Goal: Find specific page/section: Find specific page/section

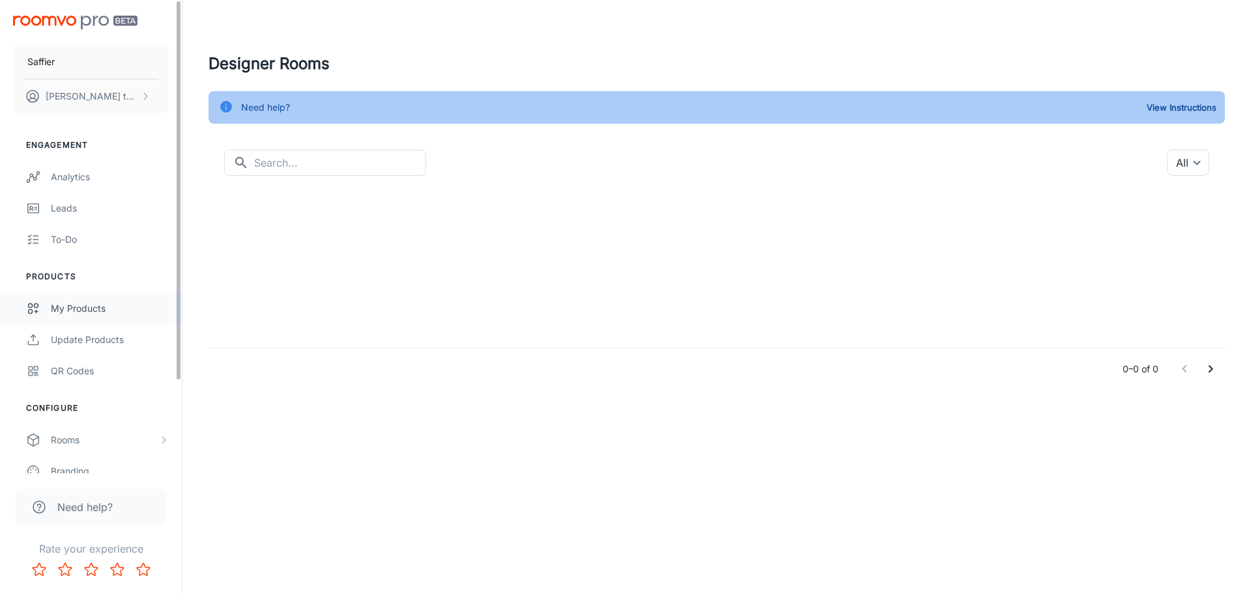
click at [90, 318] on link "My Products" at bounding box center [91, 308] width 182 height 31
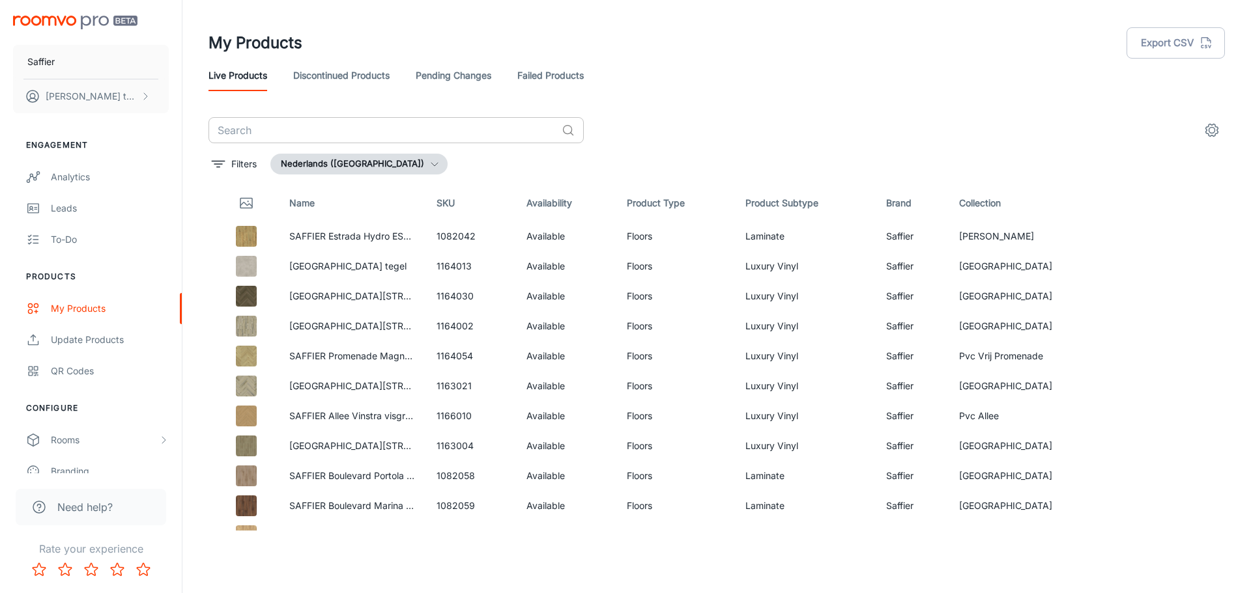
click at [292, 123] on input "text" at bounding box center [382, 130] width 348 height 26
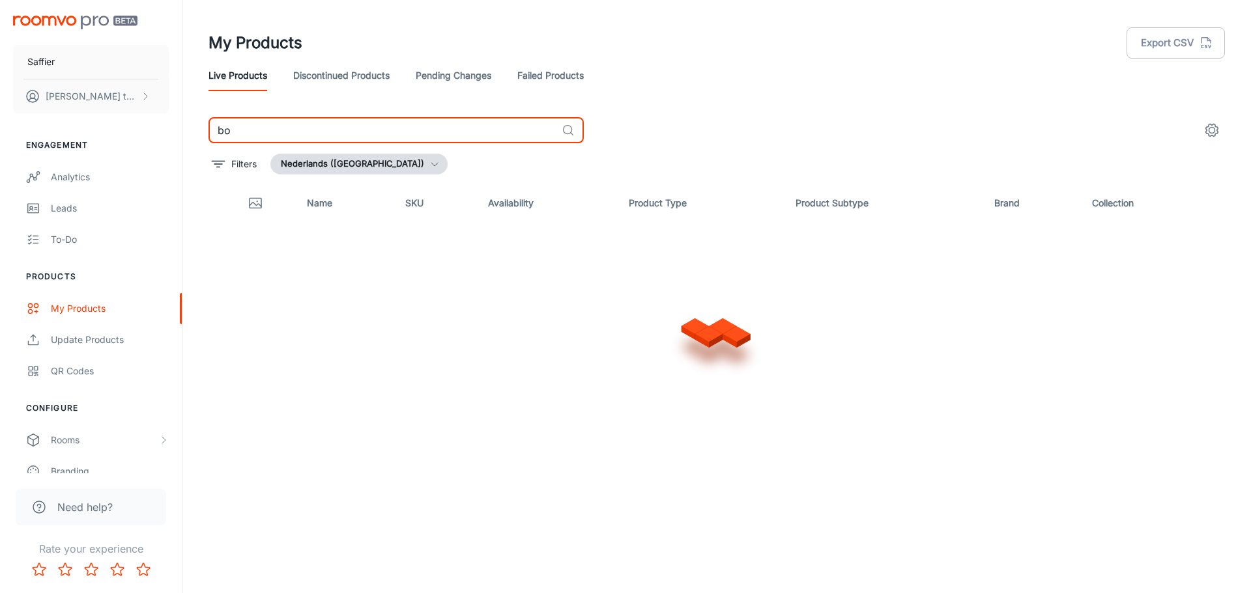
type input "b"
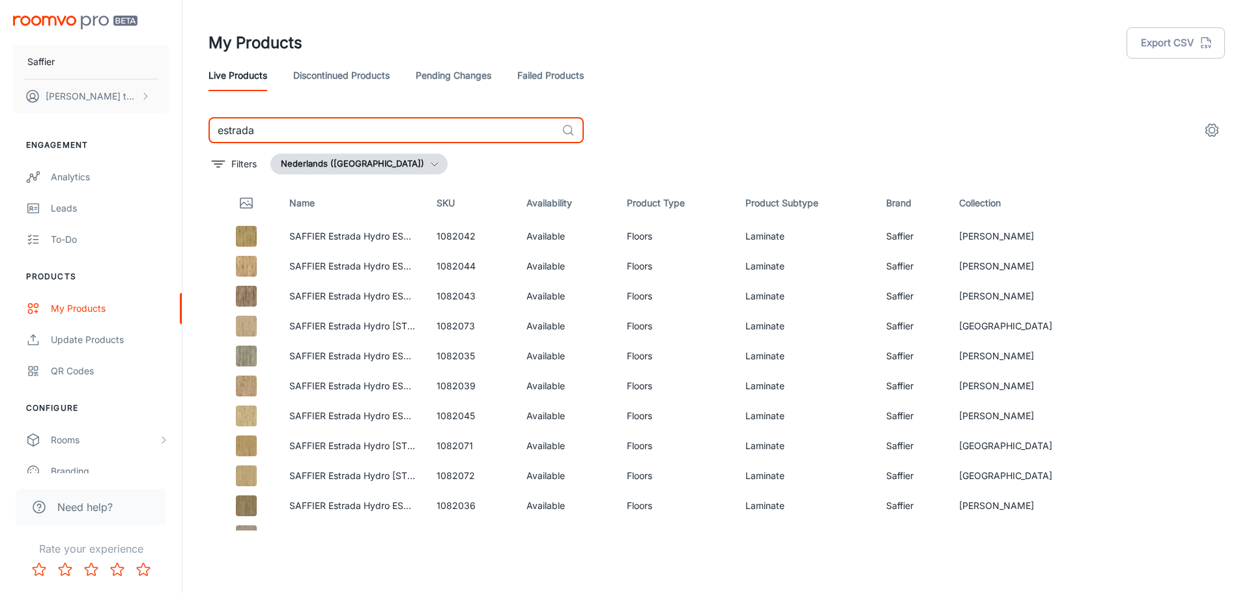
click at [272, 128] on input "estrada" at bounding box center [382, 130] width 348 height 26
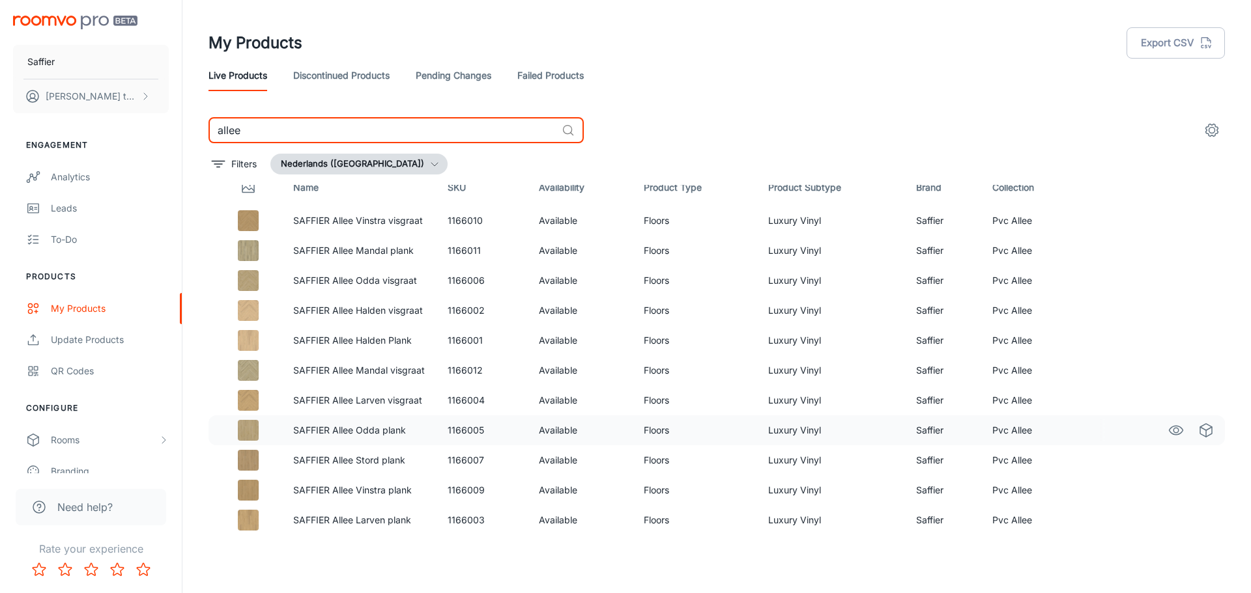
scroll to position [20, 0]
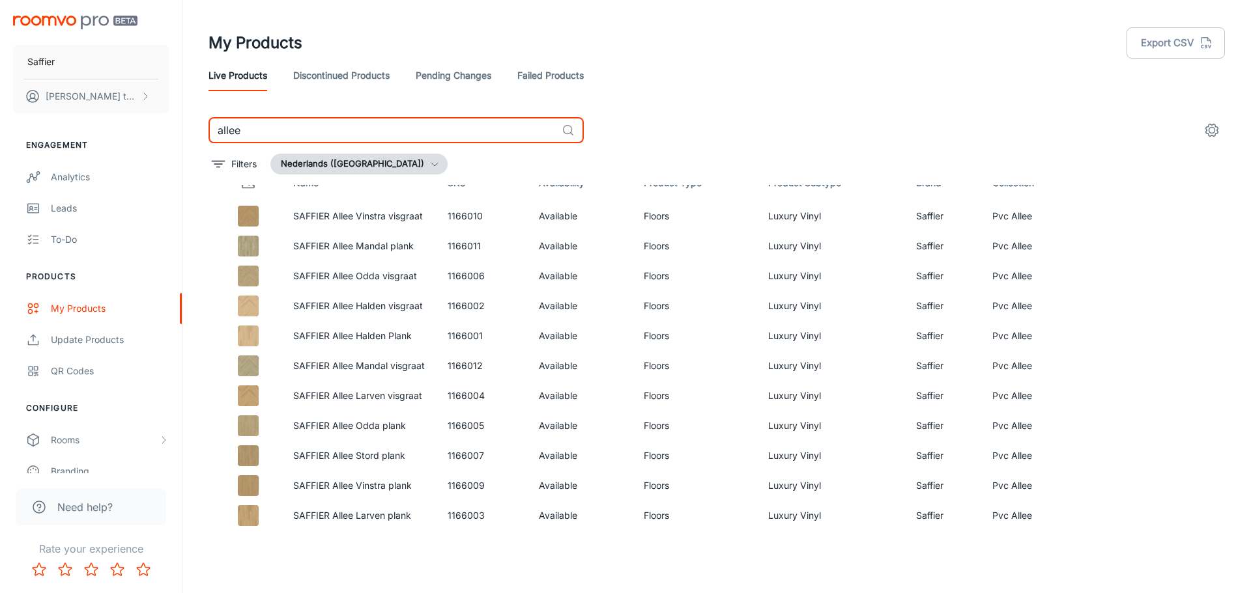
type input "allee"
